Goal: Check status: Check status

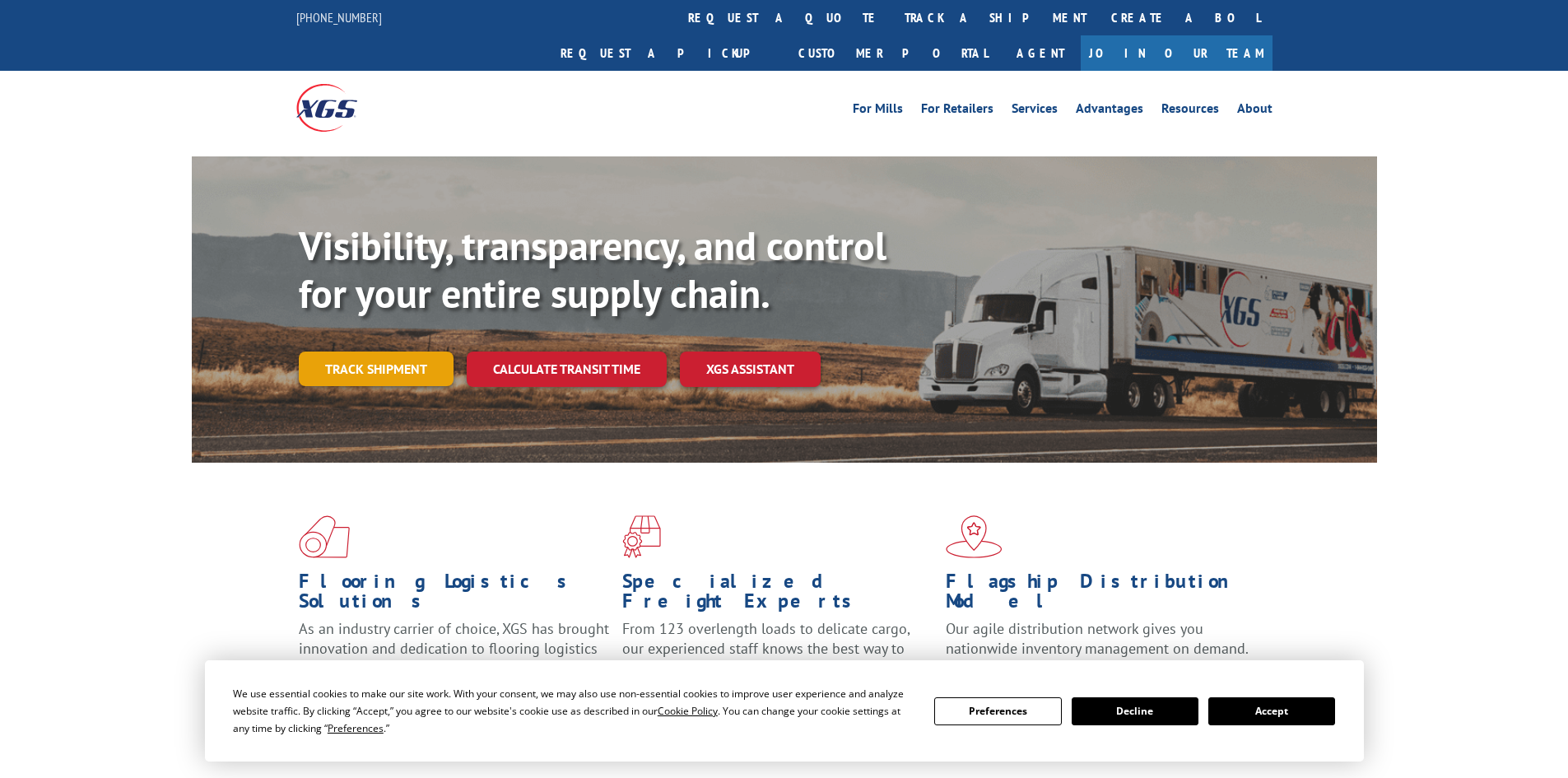
click at [358, 352] on link "Track shipment" at bounding box center [375, 369] width 155 height 35
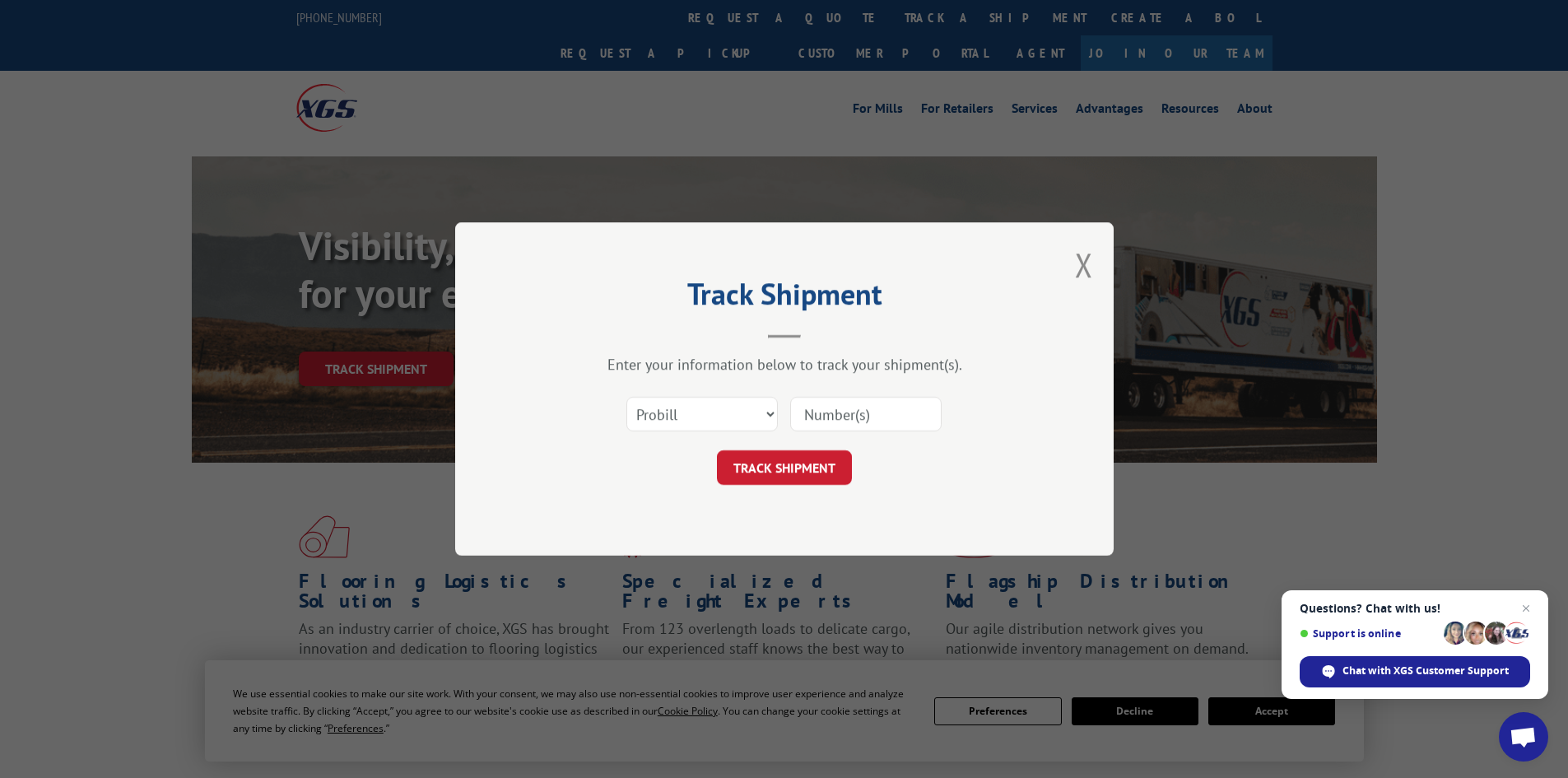
click at [813, 402] on input at bounding box center [866, 414] width 151 height 35
paste input "17342218"
type input "17342218"
click at [809, 458] on button "TRACK SHIPMENT" at bounding box center [784, 468] width 135 height 35
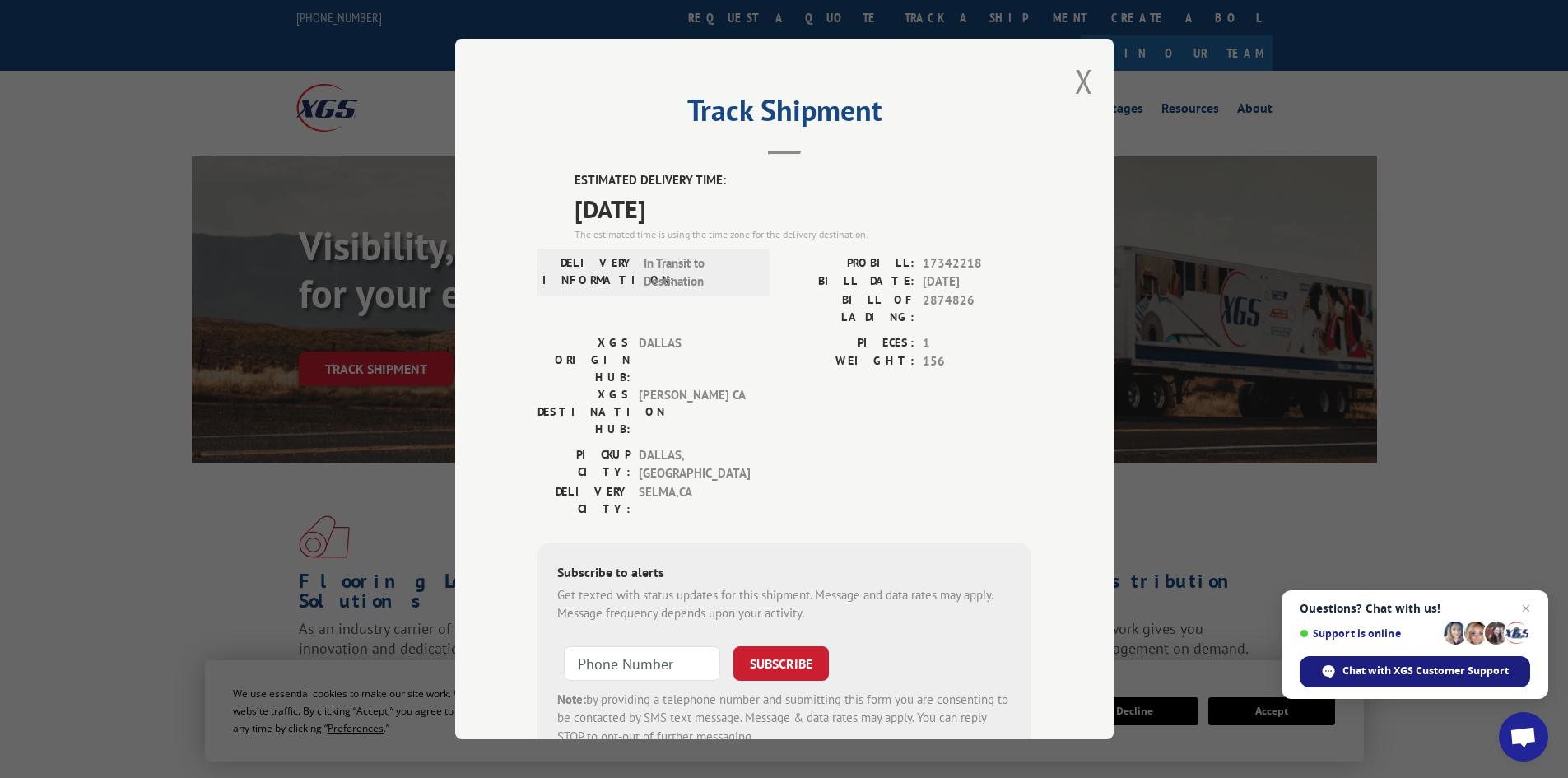
click at [1376, 672] on span "Chat with XGS Customer Support" at bounding box center [1425, 671] width 167 height 15
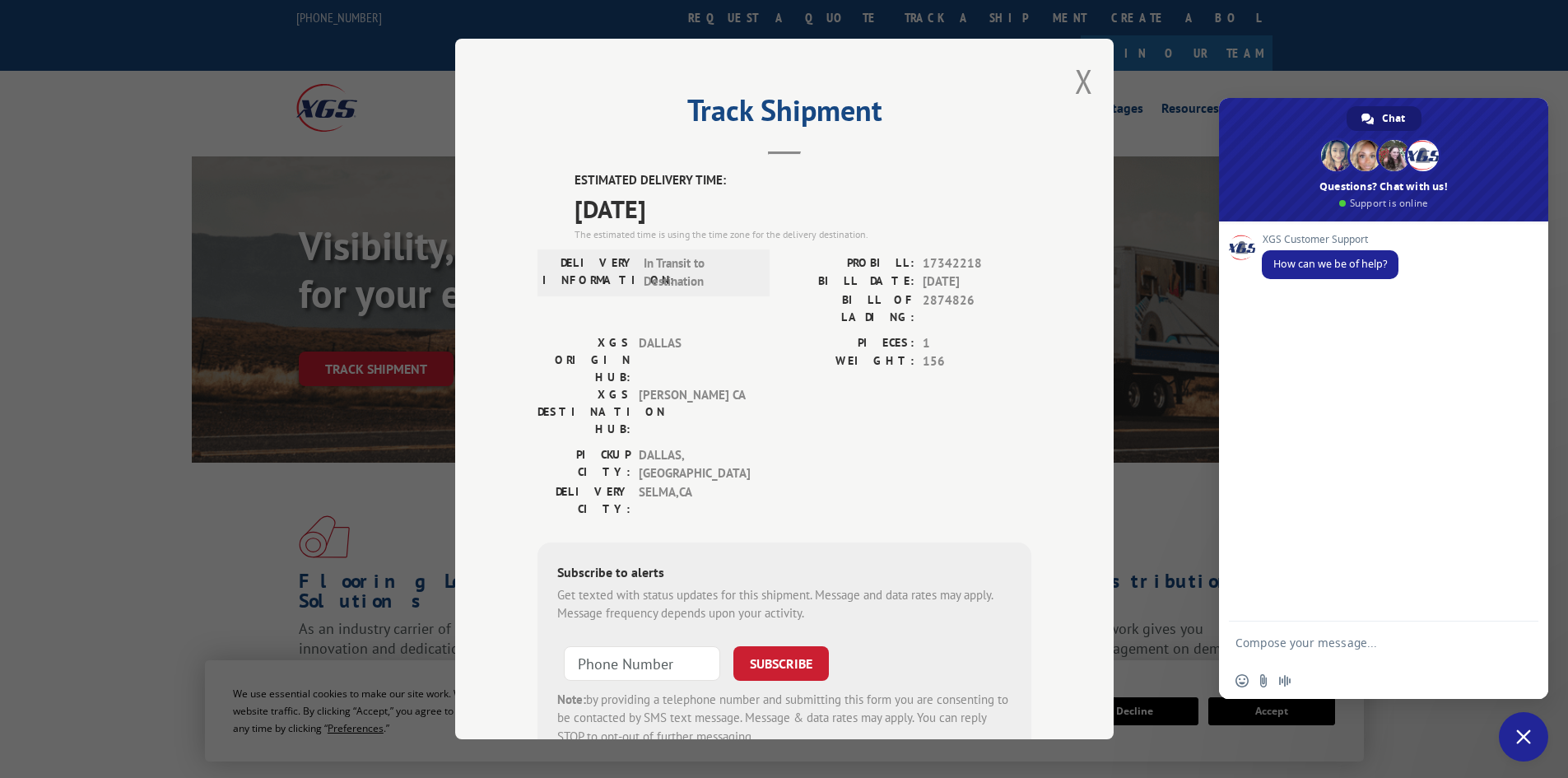
click at [1303, 649] on textarea "Compose your message..." at bounding box center [1367, 642] width 264 height 41
type textarea "Tracking"
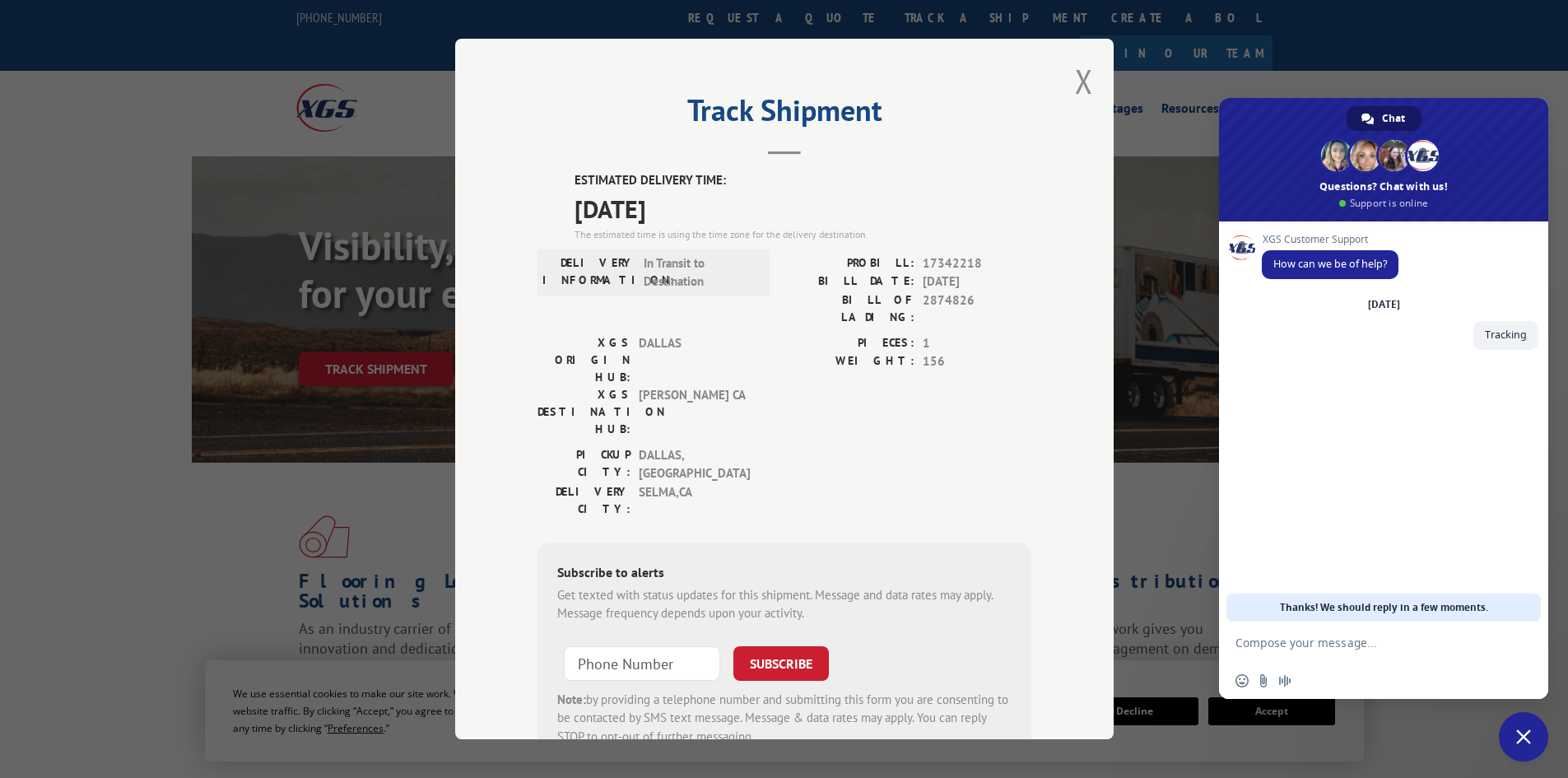
click at [1388, 120] on span "Chat" at bounding box center [1393, 118] width 23 height 25
click at [1516, 751] on span "Close chat" at bounding box center [1523, 737] width 49 height 49
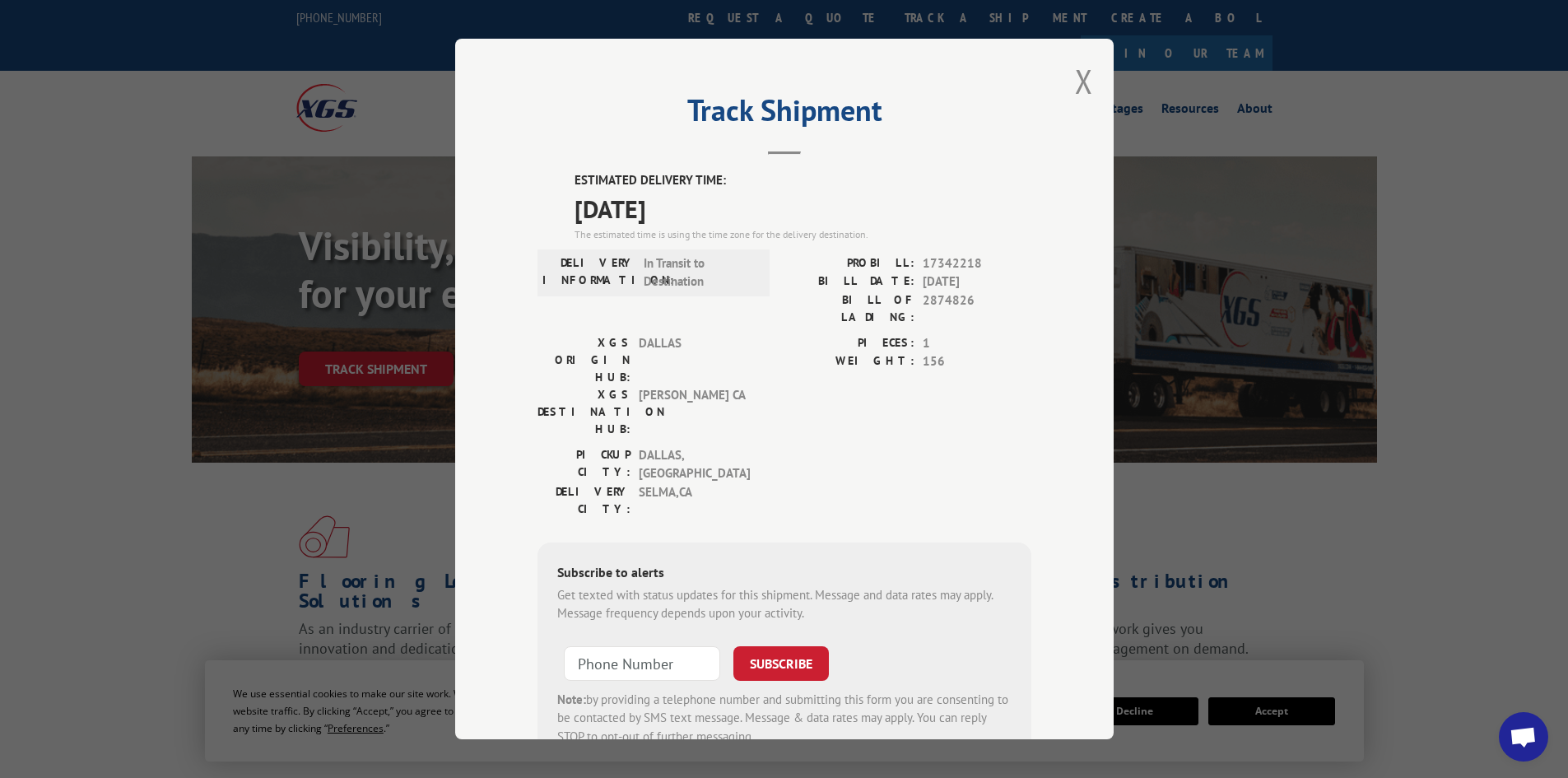
click at [1516, 751] on span "Open chat" at bounding box center [1523, 737] width 49 height 49
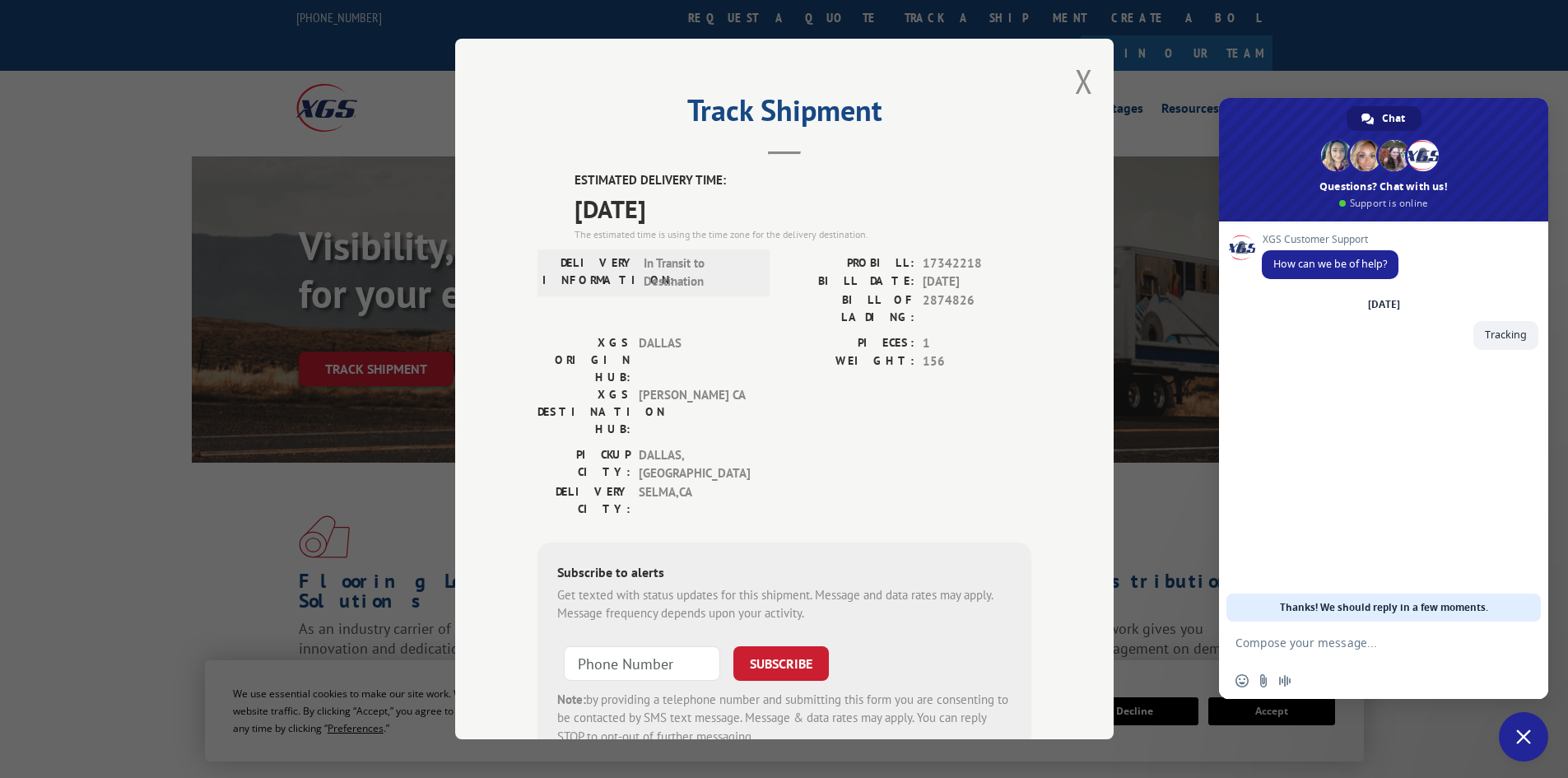
click at [1516, 750] on span "Close chat" at bounding box center [1523, 737] width 49 height 49
